Goal: Find specific page/section: Locate a particular part of the current website

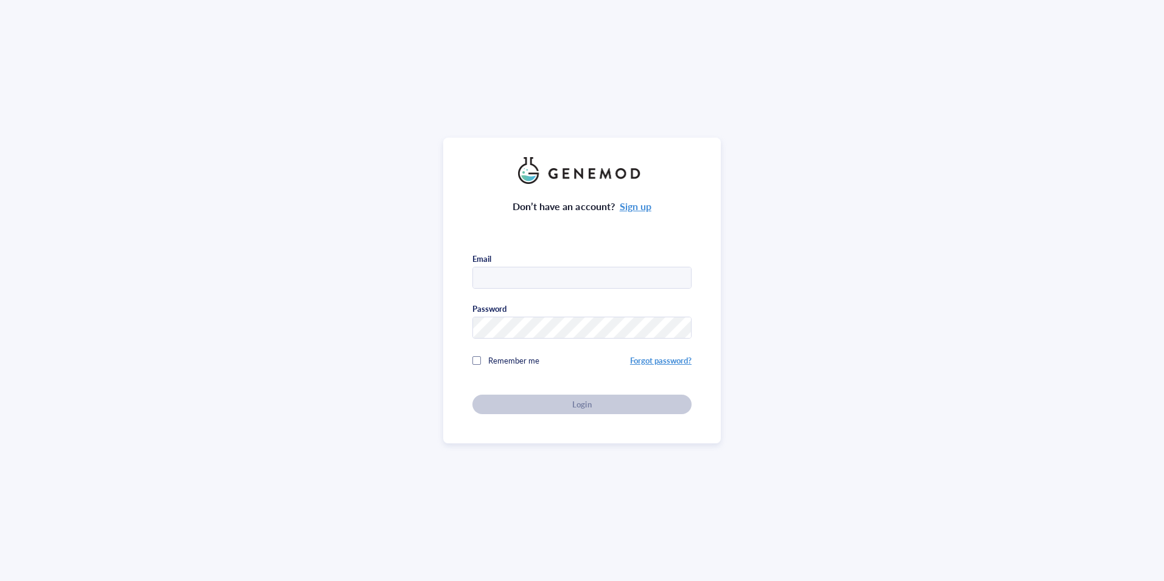
type input "[PERSON_NAME][DOMAIN_NAME][EMAIL_ADDRESS][PERSON_NAME][DOMAIN_NAME]"
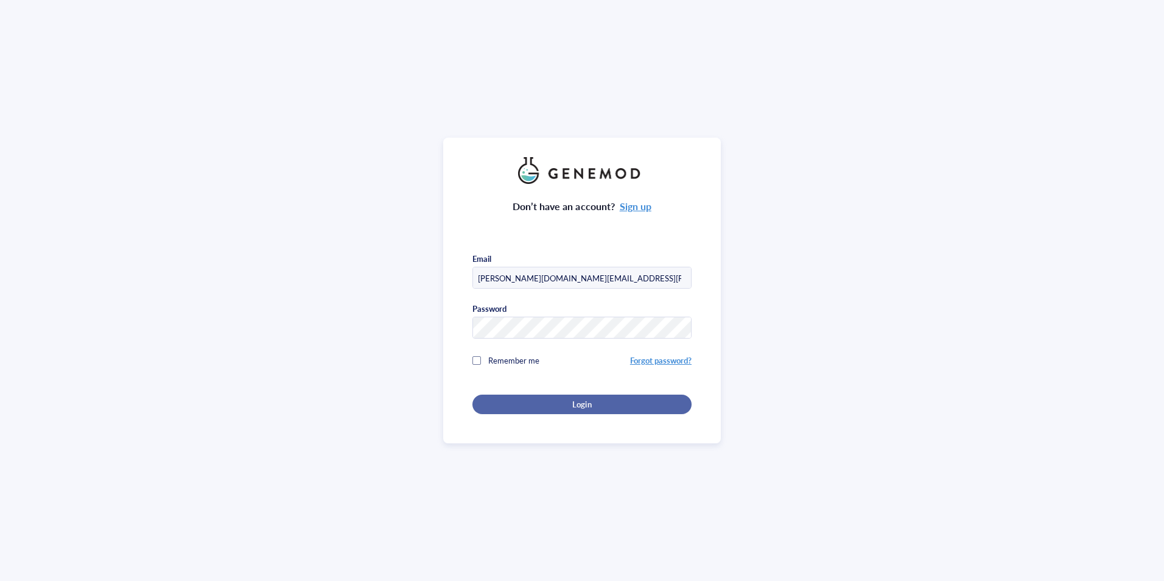
click at [610, 406] on div "Login" at bounding box center [582, 404] width 180 height 11
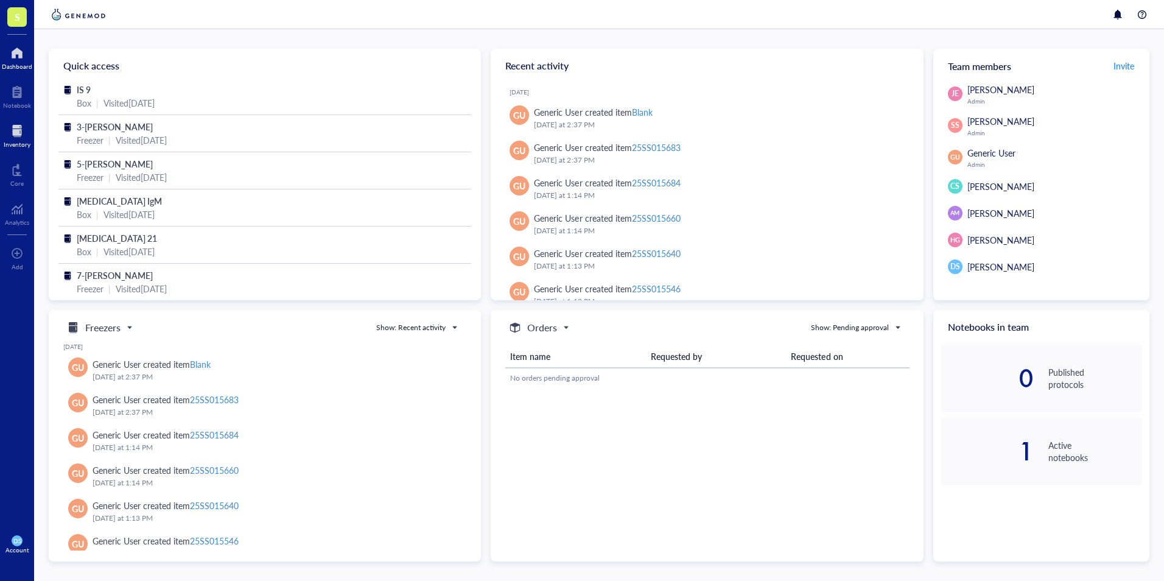
click at [15, 138] on div at bounding box center [17, 130] width 27 height 19
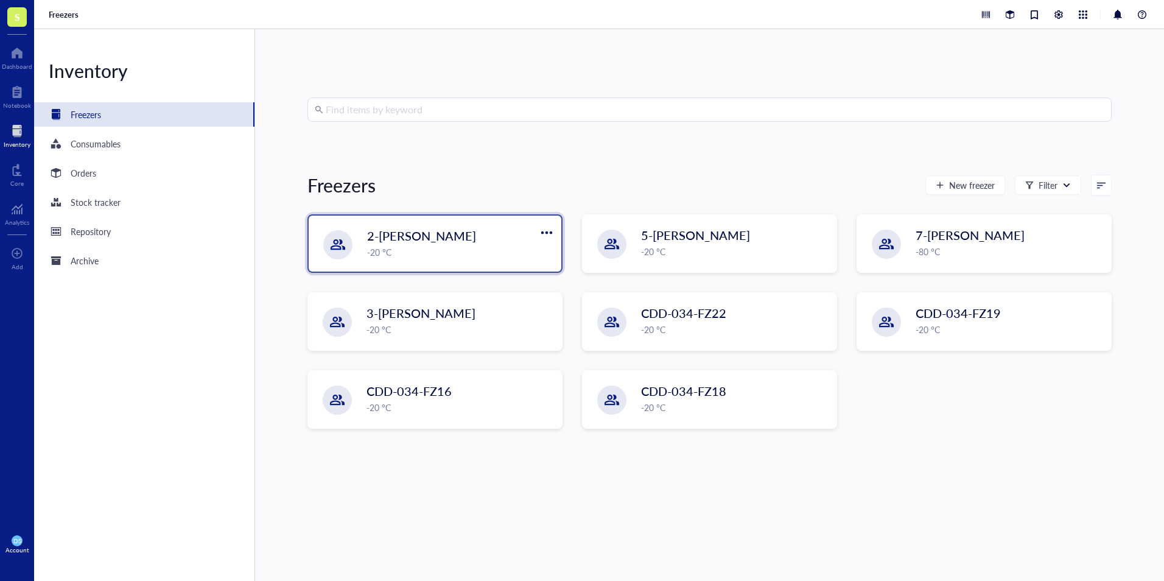
click at [435, 253] on div "-20 °C" at bounding box center [460, 251] width 187 height 13
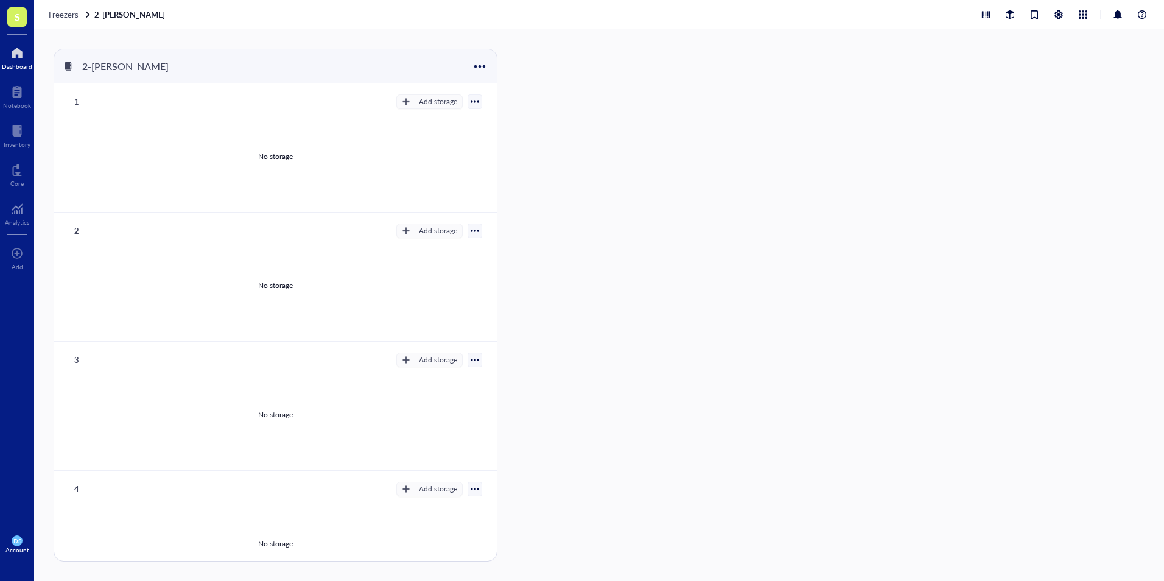
click at [20, 60] on div at bounding box center [17, 52] width 30 height 19
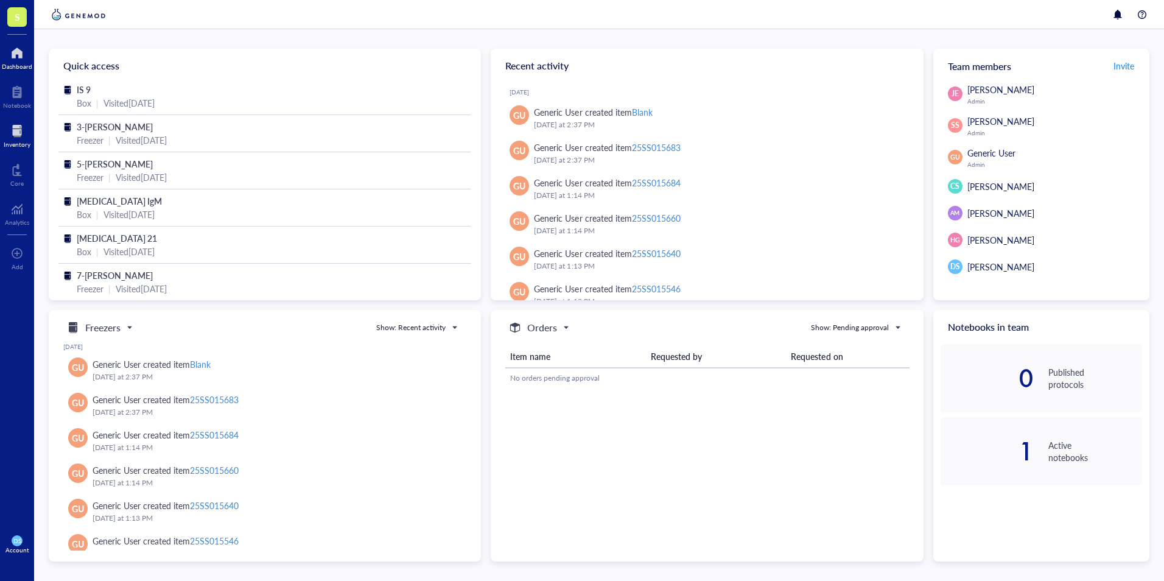
click at [17, 142] on div "Inventory" at bounding box center [17, 144] width 27 height 7
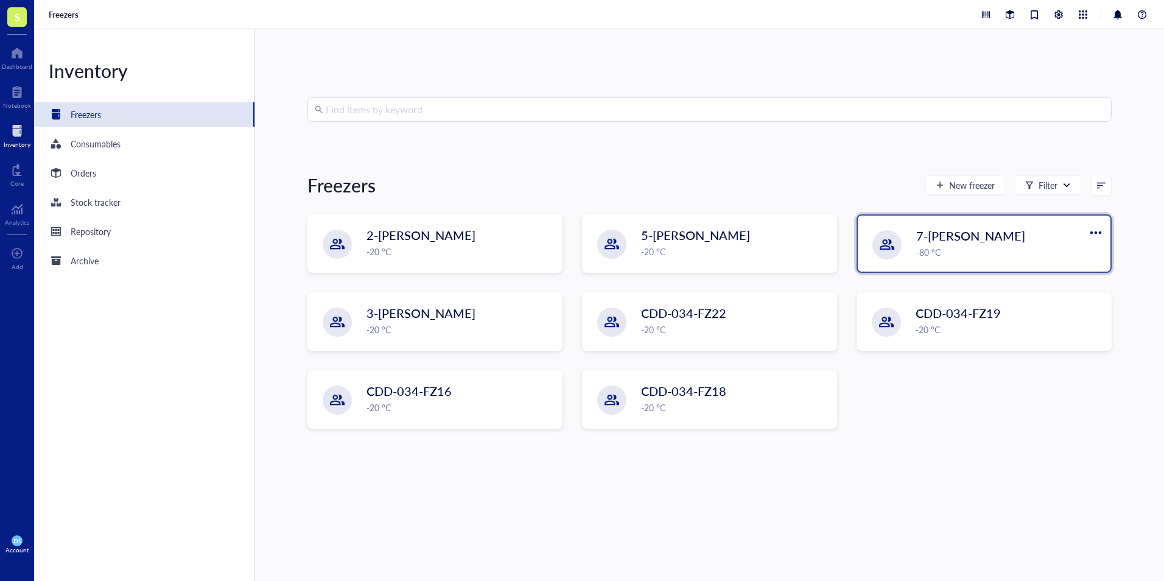
click at [1019, 240] on span "7-Morgan Freezeman" at bounding box center [970, 235] width 109 height 17
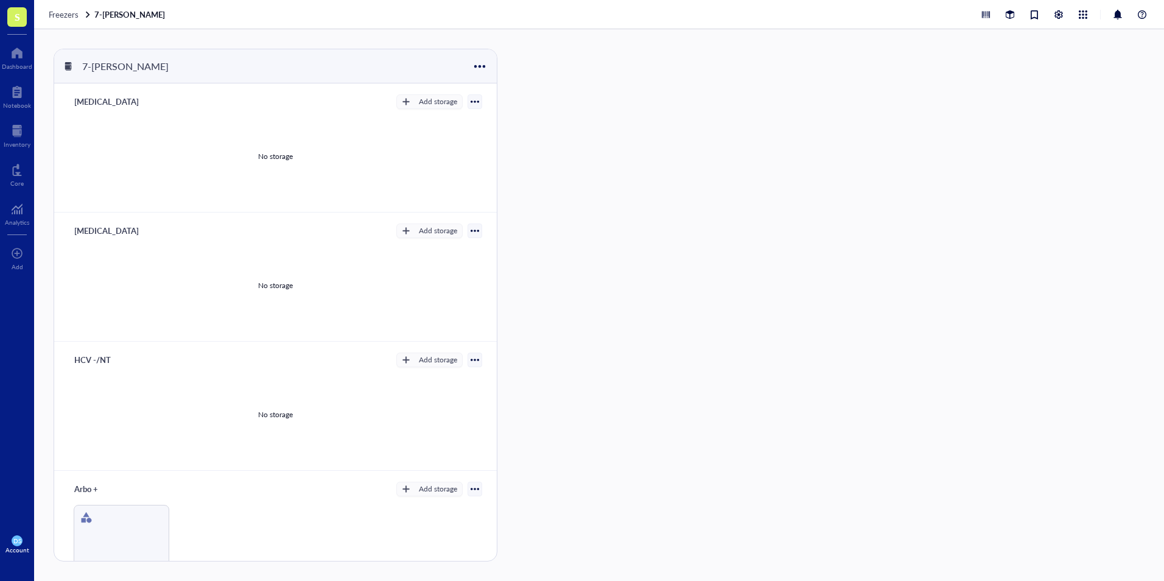
scroll to position [168, 0]
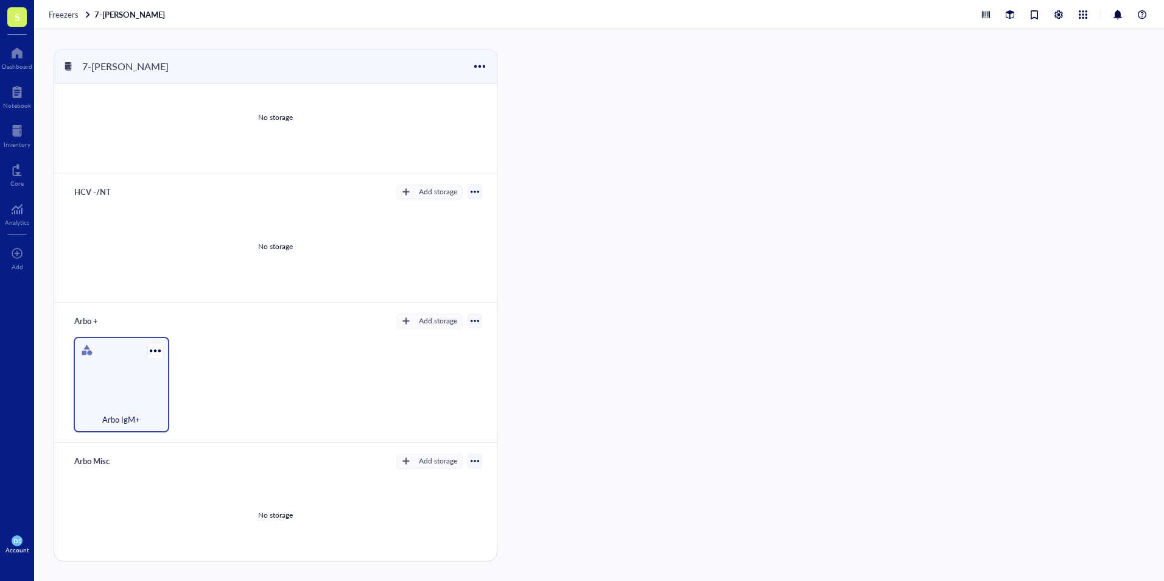
click at [101, 379] on div "Arbo IgM+" at bounding box center [122, 385] width 96 height 96
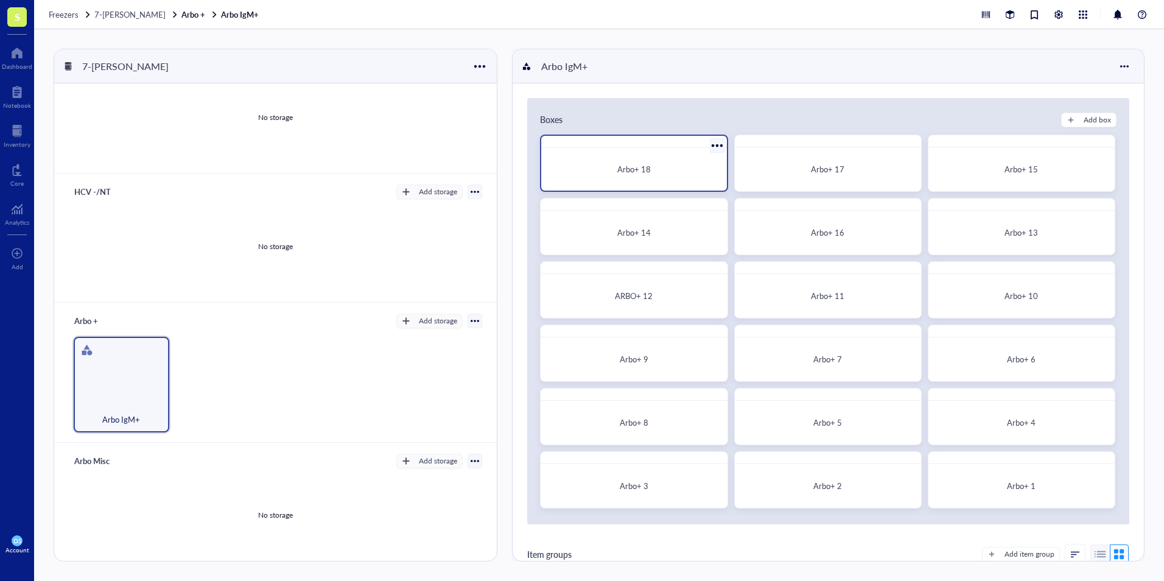
click at [675, 175] on div "Arbo+ 18" at bounding box center [633, 169] width 175 height 33
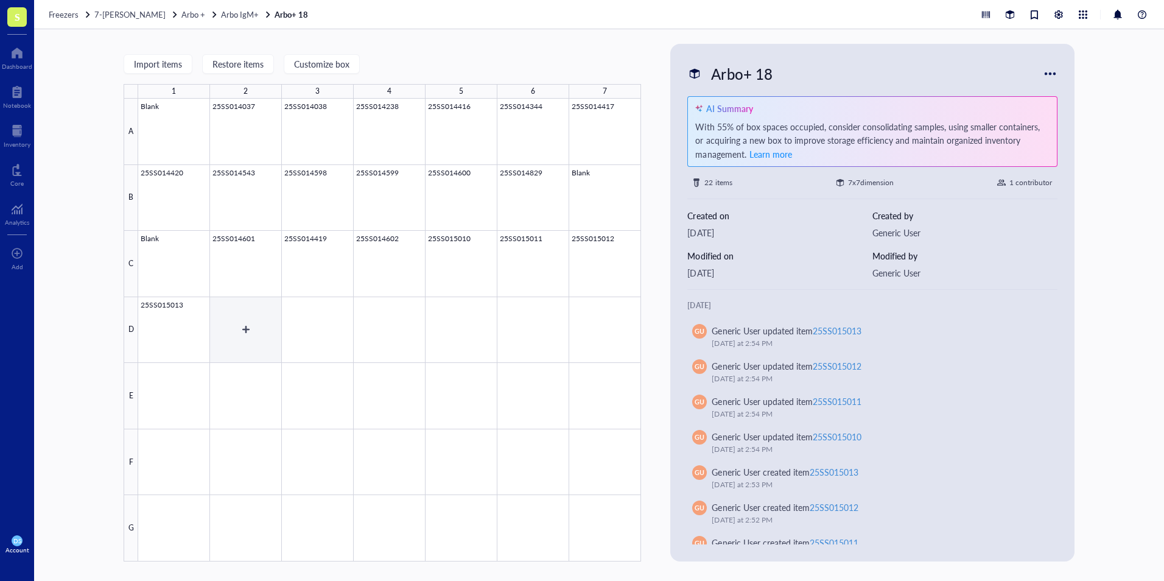
click at [249, 329] on div at bounding box center [389, 330] width 503 height 462
